Goal: Navigation & Orientation: Go to known website

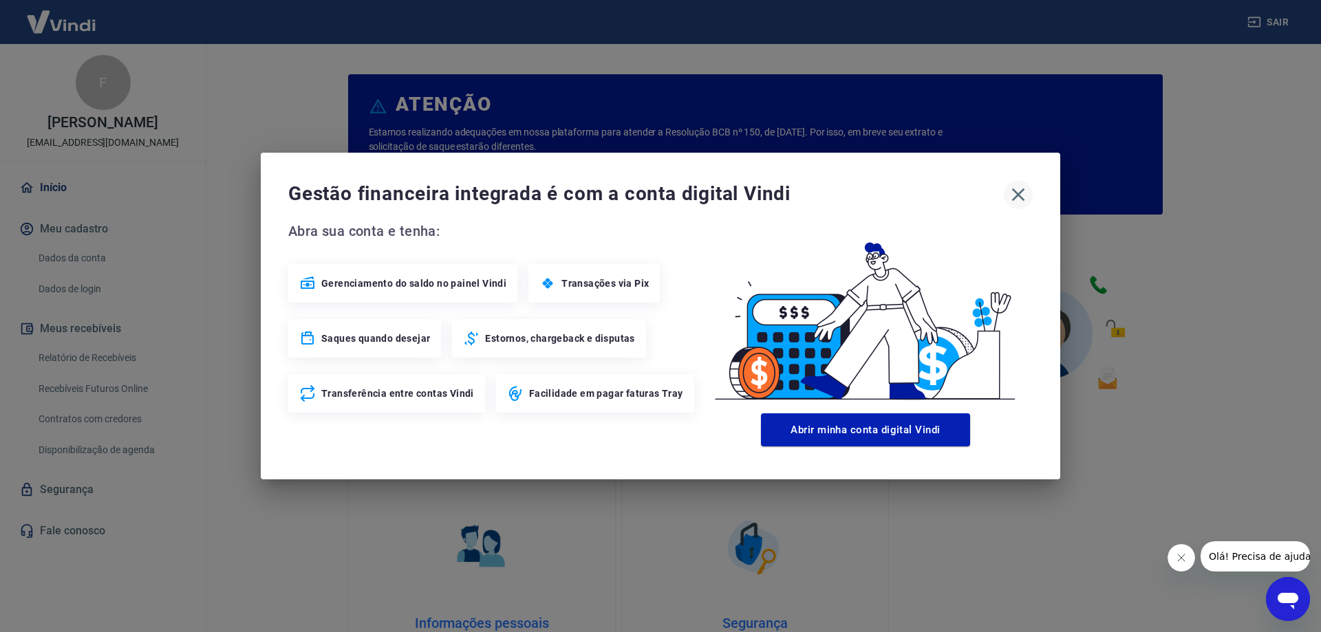
click at [1021, 199] on icon "button" at bounding box center [1018, 195] width 22 height 22
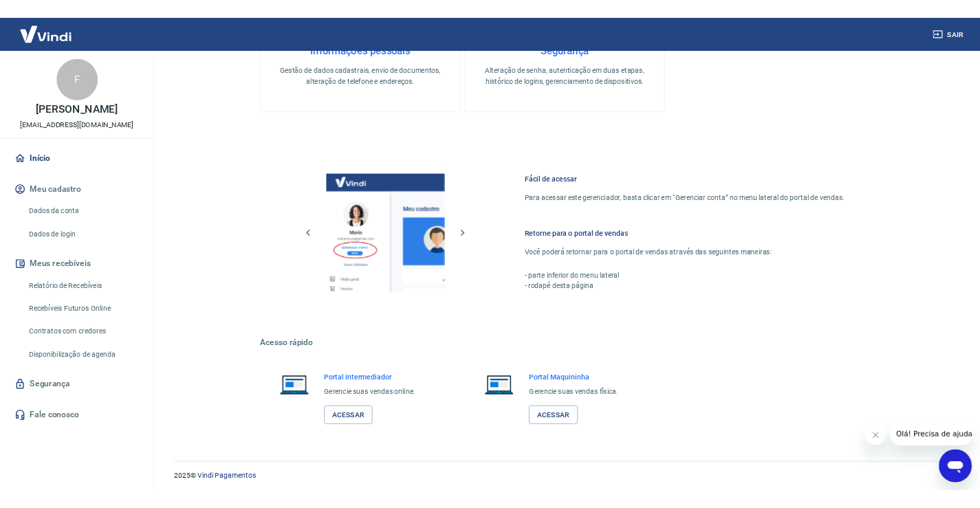
scroll to position [583, 0]
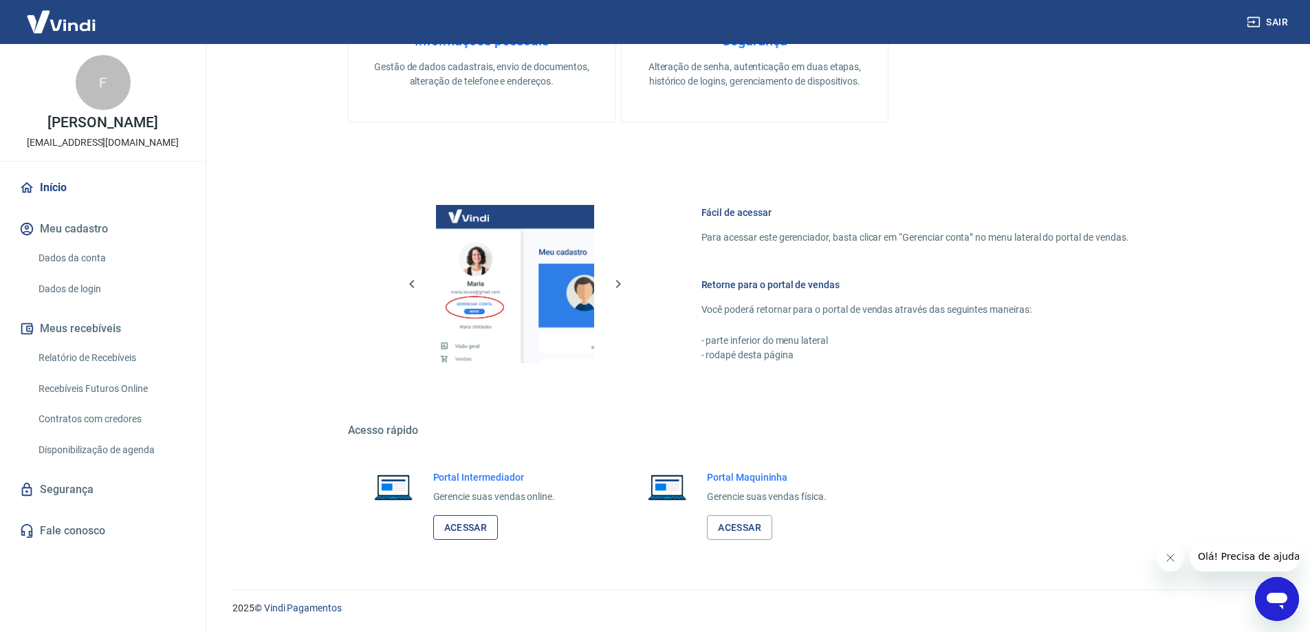
click at [470, 524] on link "Acessar" at bounding box center [465, 527] width 65 height 25
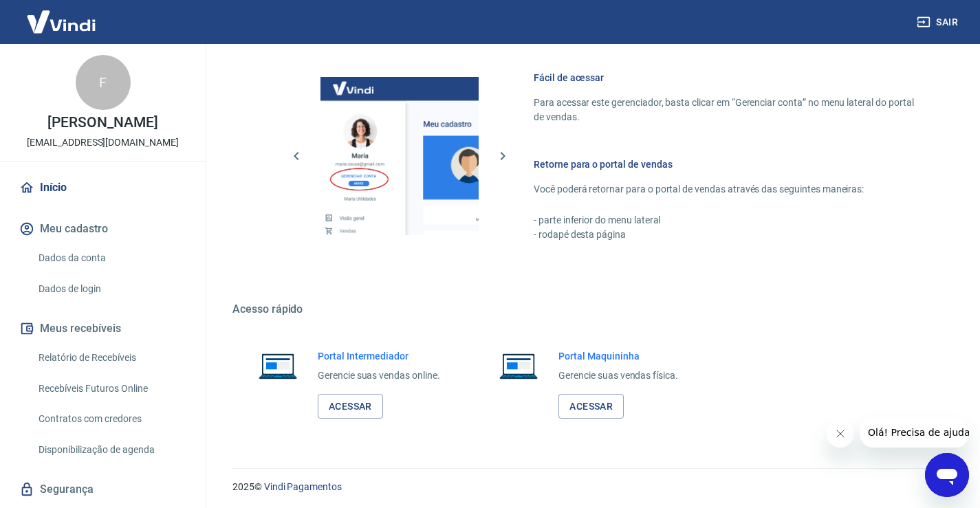
scroll to position [734, 0]
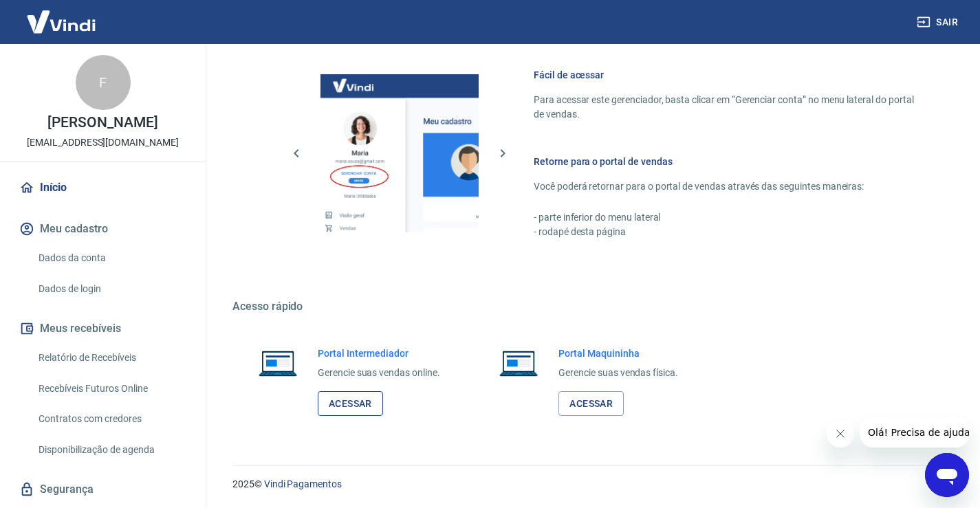
click at [357, 399] on link "Acessar" at bounding box center [350, 403] width 65 height 25
